Goal: Information Seeking & Learning: Learn about a topic

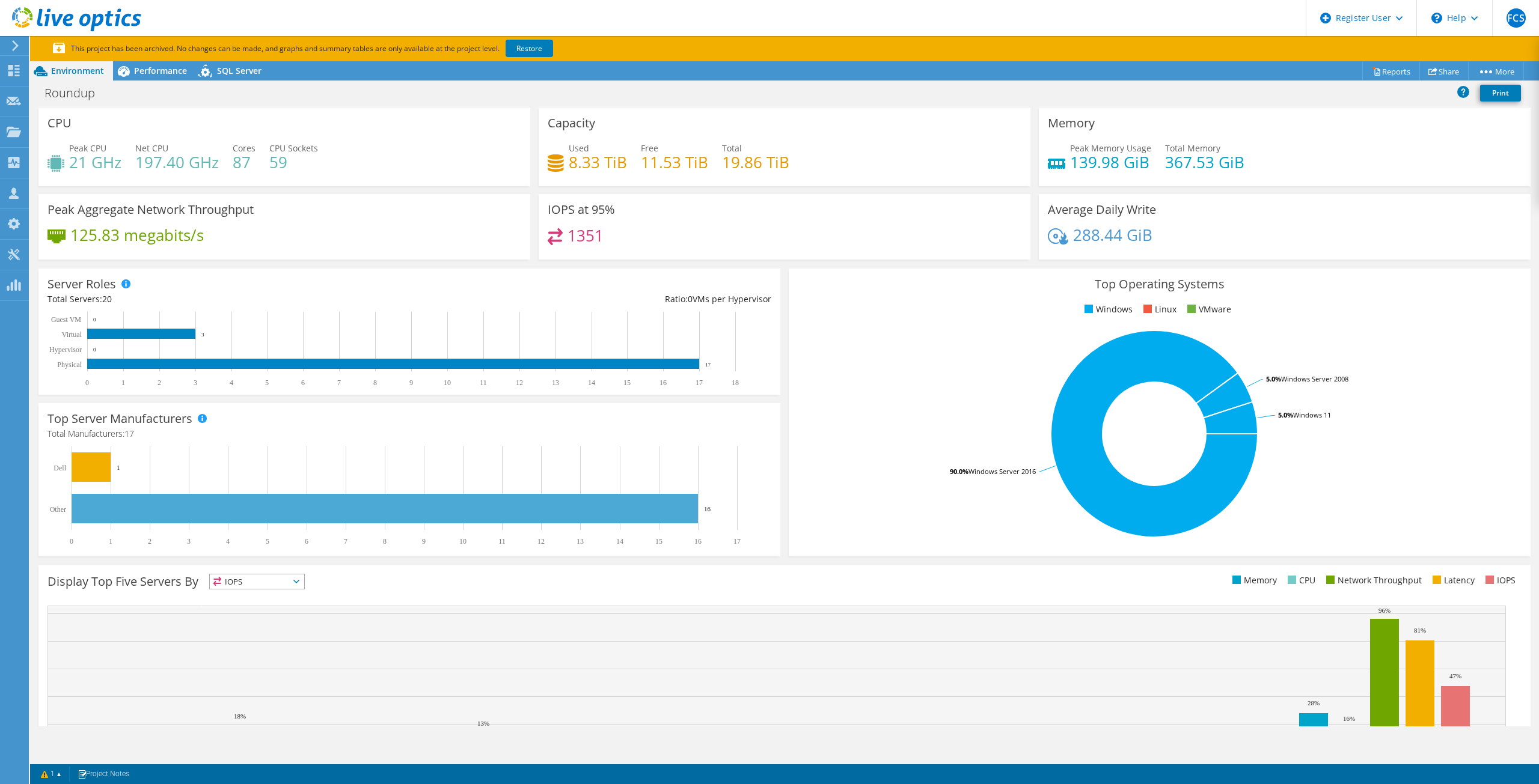
click at [752, 158] on h4 "19.86 TiB" at bounding box center [756, 162] width 67 height 14
click at [879, 158] on div "Used 8.33 TiB Free 11.53 TiB Total 19.86 TiB" at bounding box center [784, 161] width 474 height 39
click at [784, 294] on div "Top Operating Systems Windows Linux VMware 90.0% Windows Server 2016 5.0% Windo…" at bounding box center [1159, 412] width 750 height 296
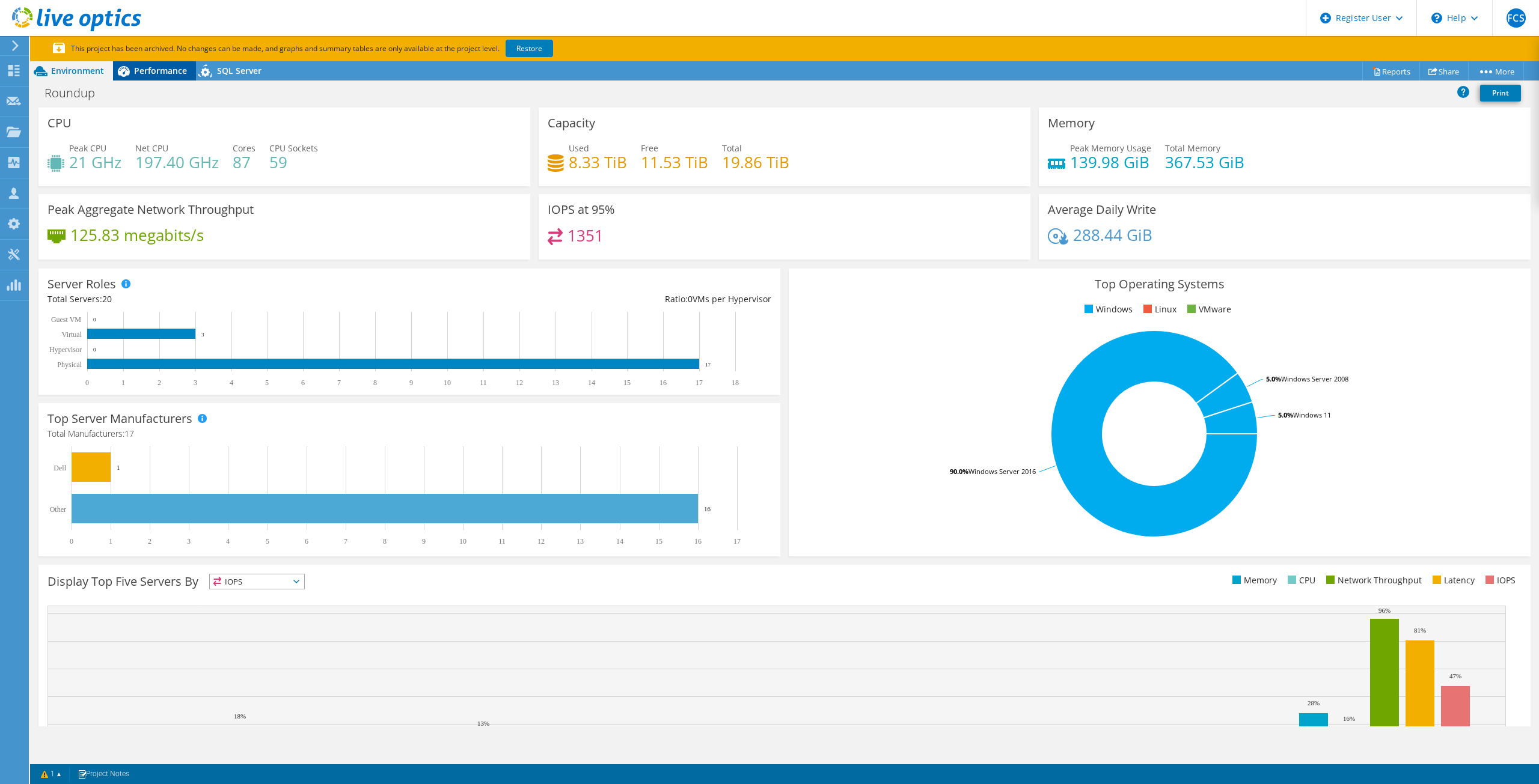
click at [173, 78] on div "Performance" at bounding box center [154, 71] width 83 height 19
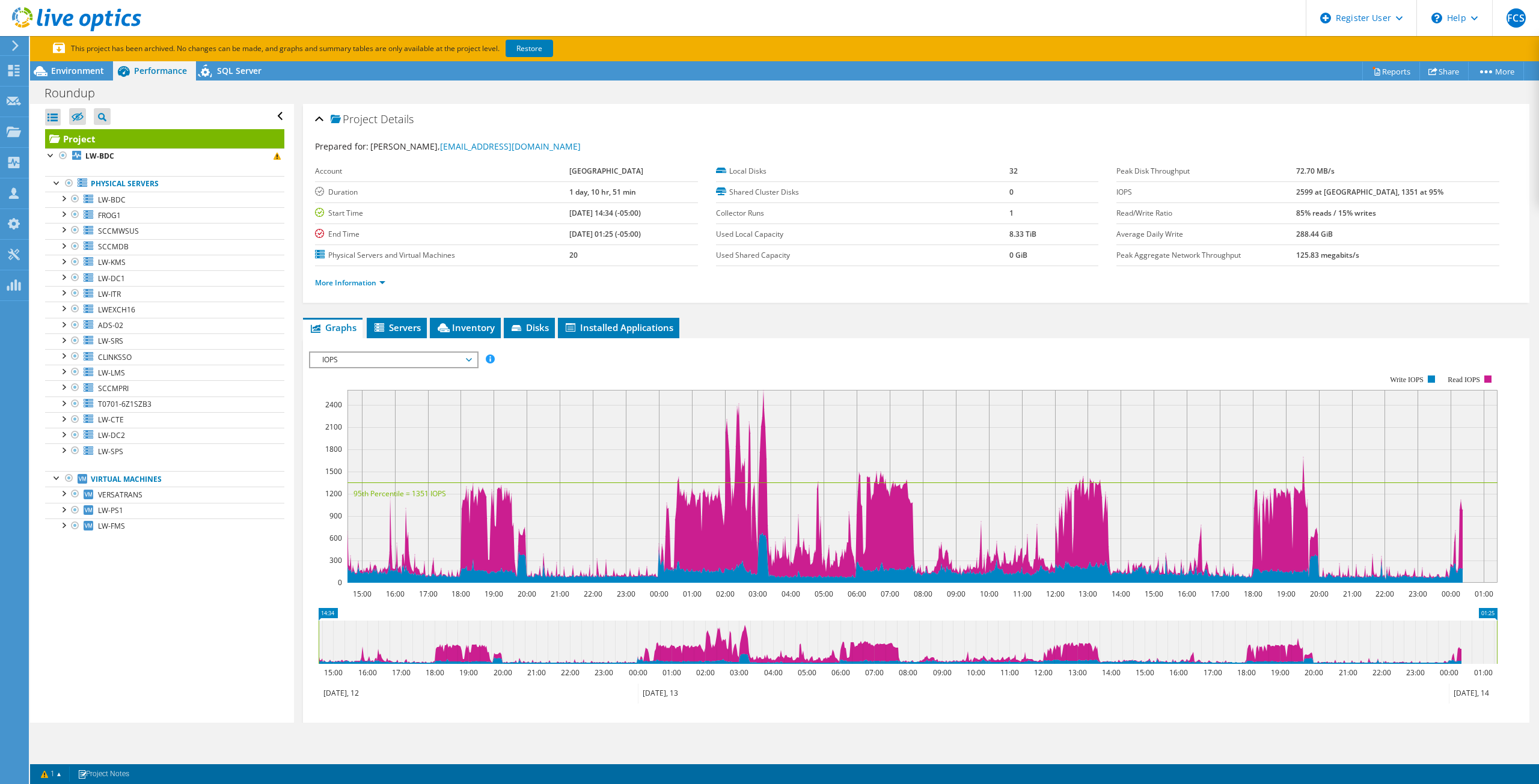
click at [151, 569] on div "Open All Close All Hide Excluded Nodes Project Tree Filter" at bounding box center [161, 413] width 263 height 618
click at [395, 329] on span "Servers" at bounding box center [396, 327] width 48 height 12
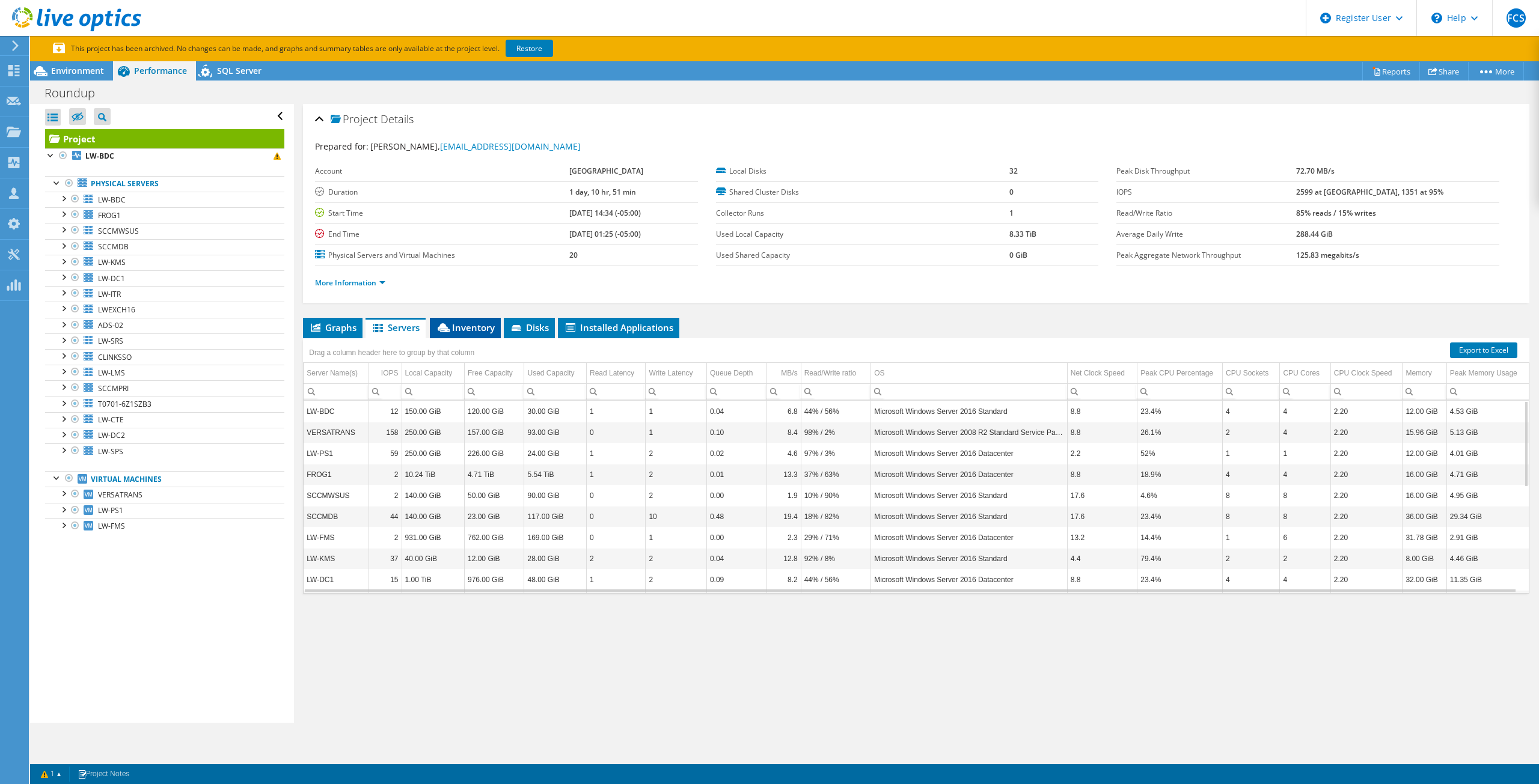
click at [440, 325] on icon at bounding box center [443, 327] width 12 height 9
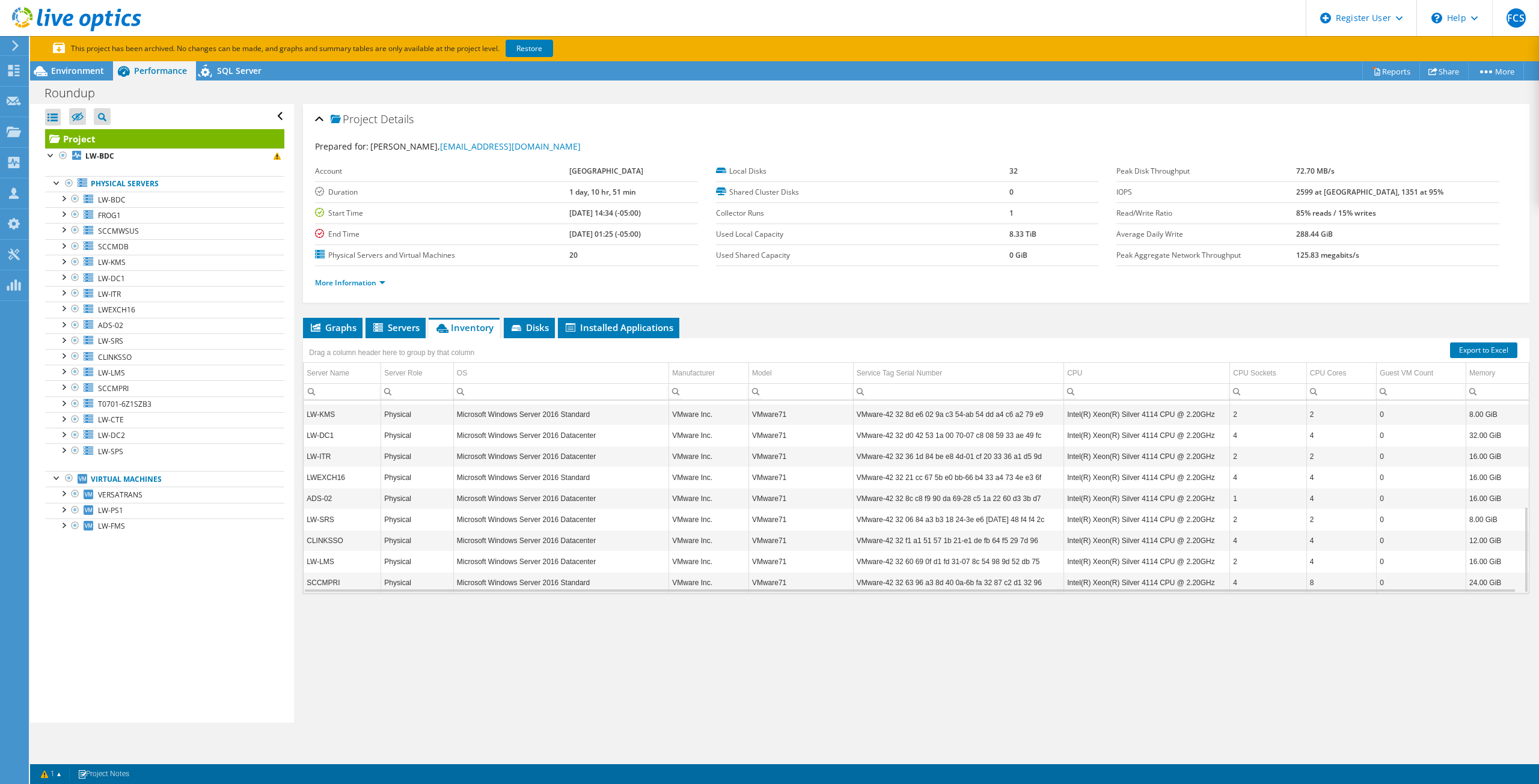
scroll to position [234, 0]
click at [535, 330] on span "Disks" at bounding box center [529, 327] width 39 height 12
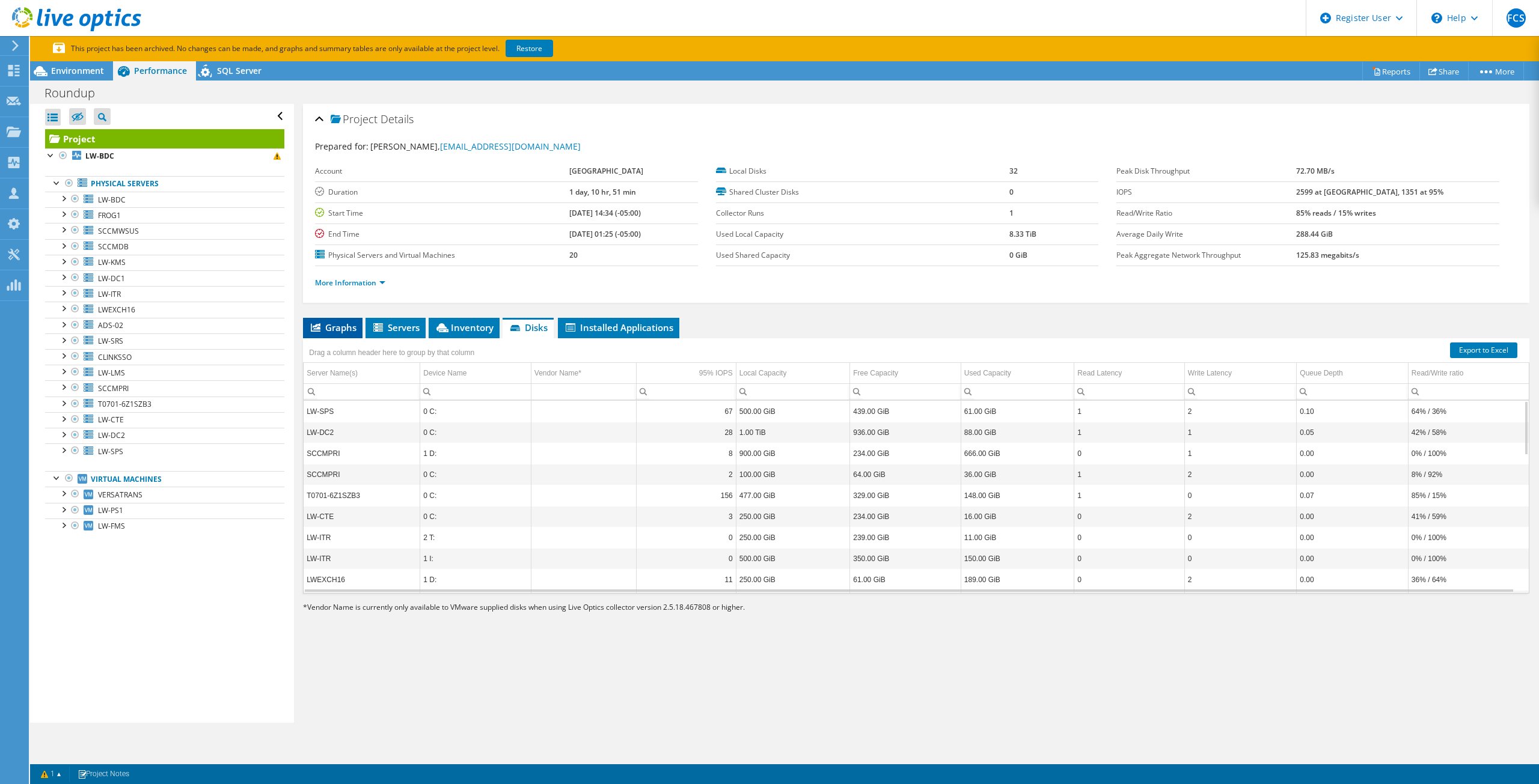
click at [348, 329] on span "Graphs" at bounding box center [333, 327] width 48 height 12
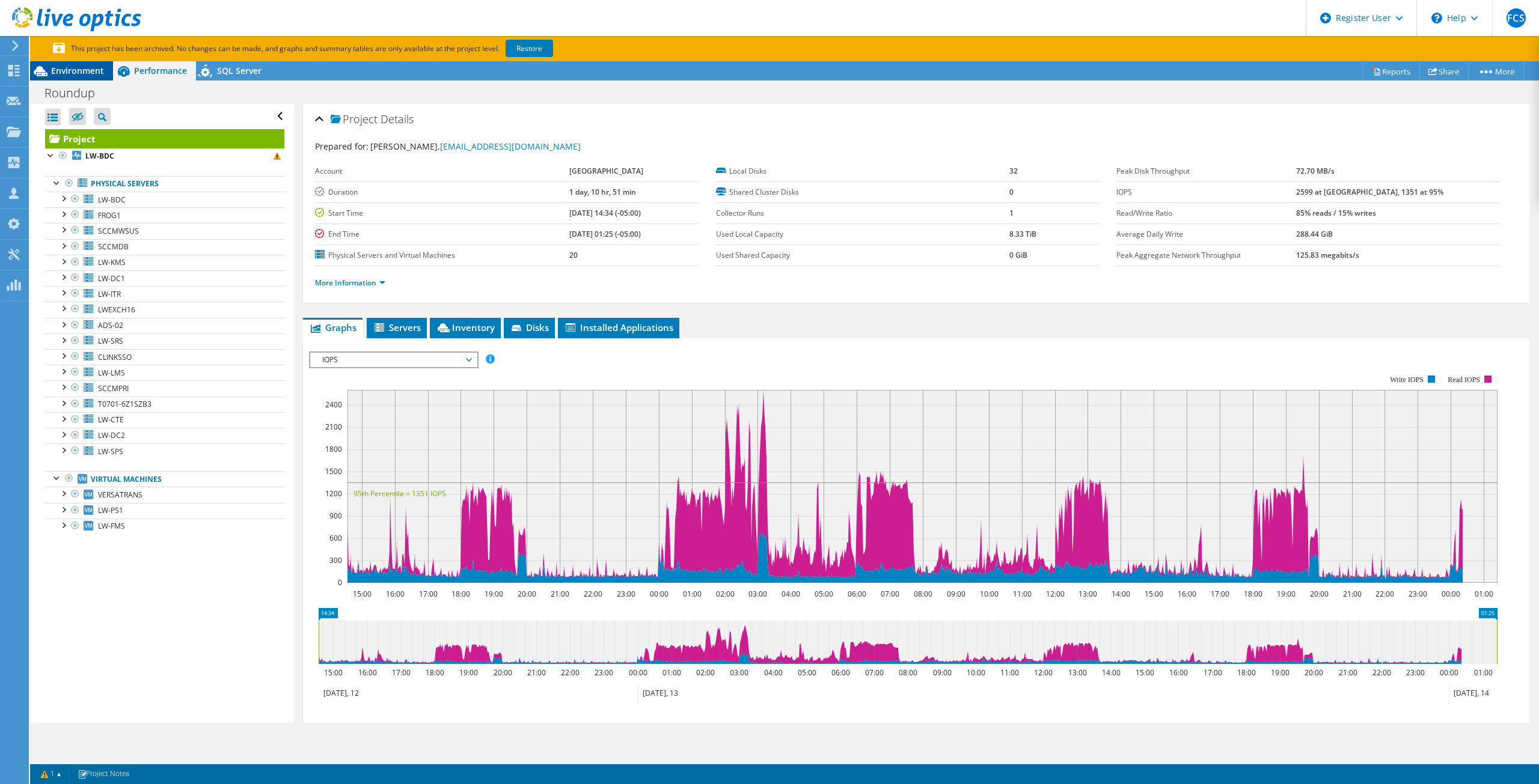
click at [89, 74] on span "Environment" at bounding box center [78, 71] width 53 height 11
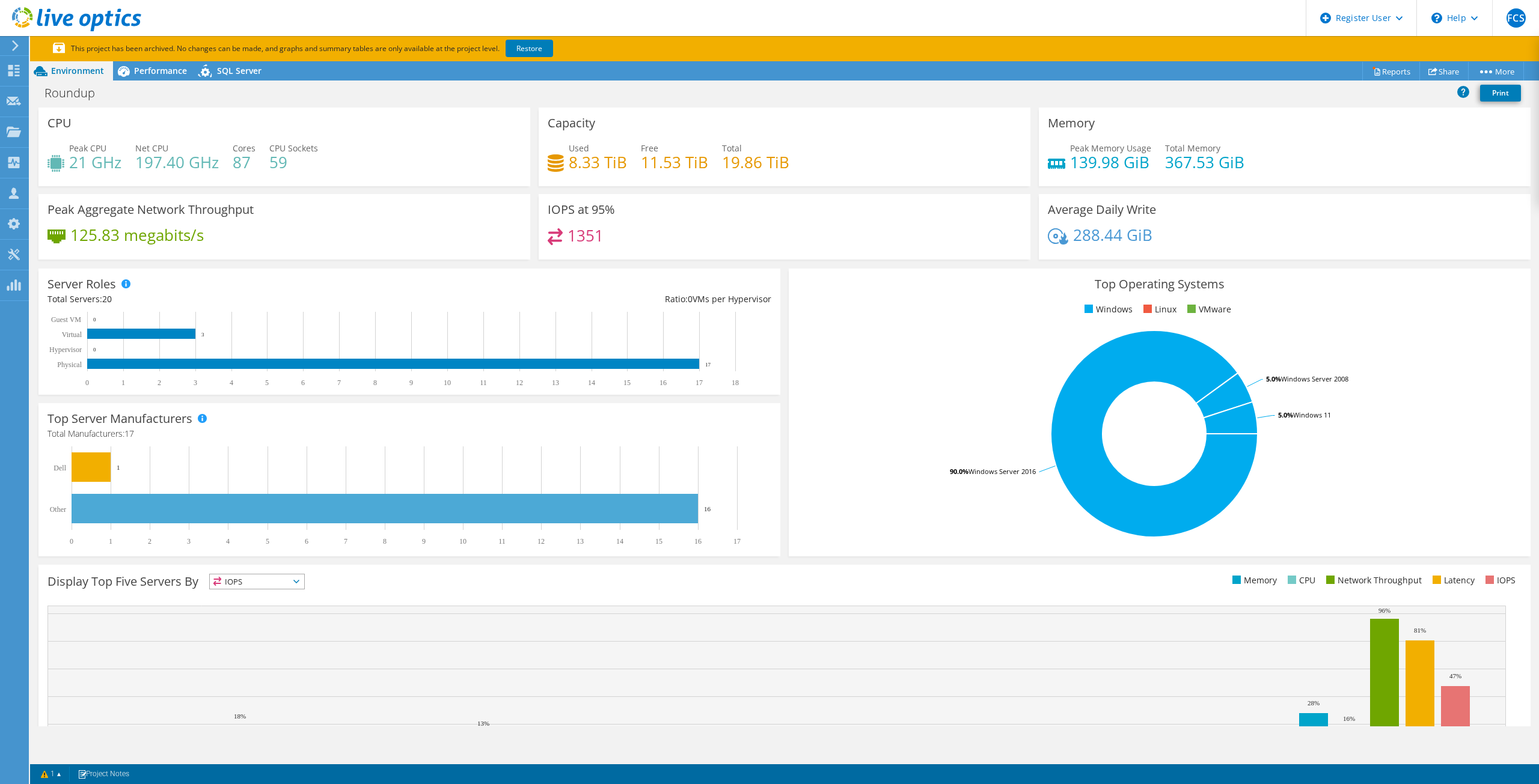
click at [305, 173] on div "Peak CPU 21 GHz Net CPU 197.40 GHz Cores 87 CPU Sockets 59" at bounding box center [285, 161] width 474 height 39
